Goal: Find specific page/section: Find specific page/section

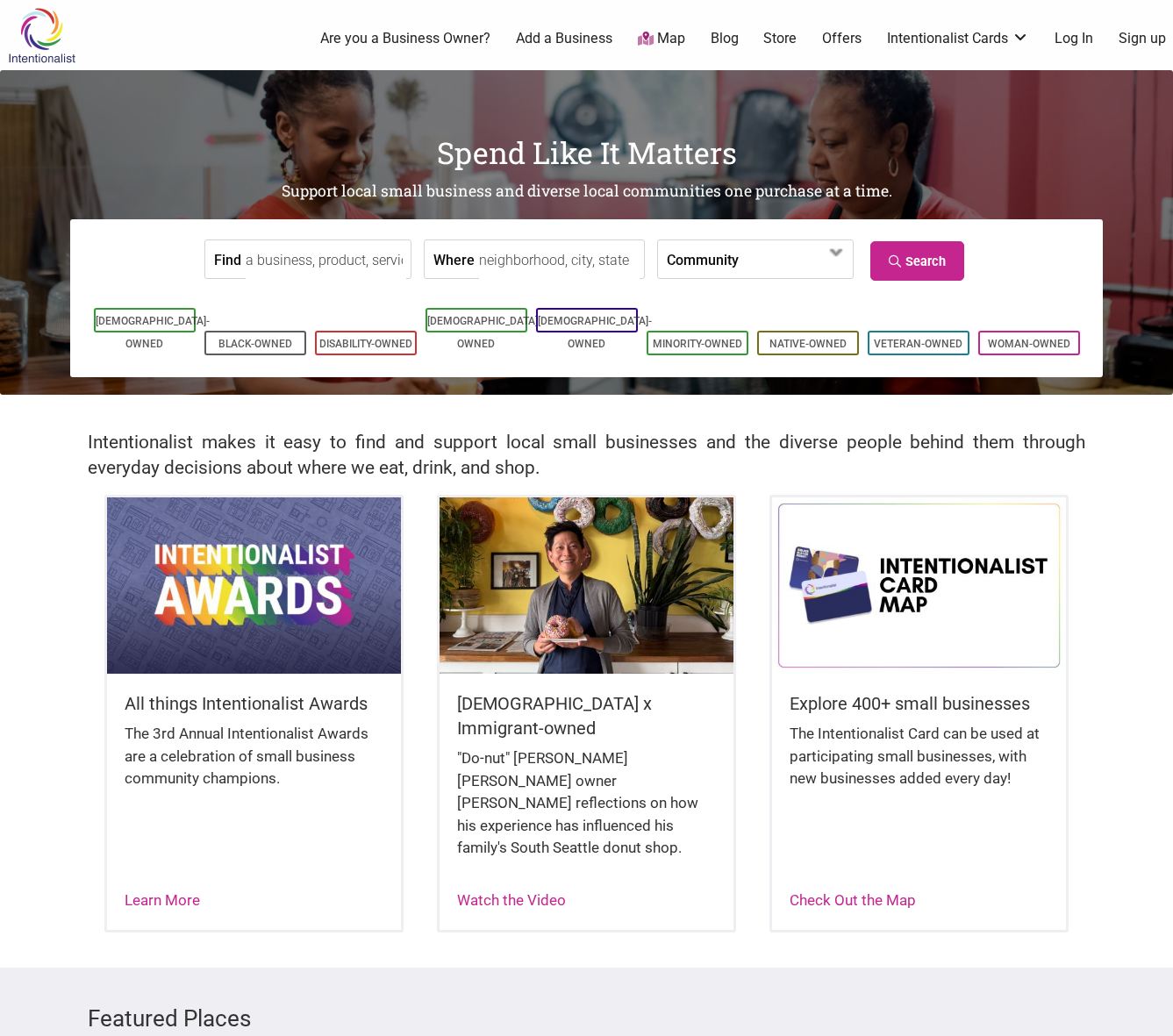
click at [281, 266] on input "Find" at bounding box center [326, 260] width 160 height 39
click at [298, 303] on div "Rojo's Mexican Food" at bounding box center [350, 300] width 192 height 34
type input "Rojo's Mexican Food"
